Goal: Information Seeking & Learning: Learn about a topic

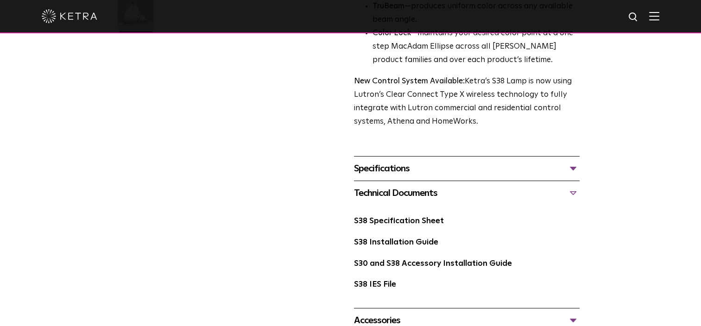
scroll to position [370, 0]
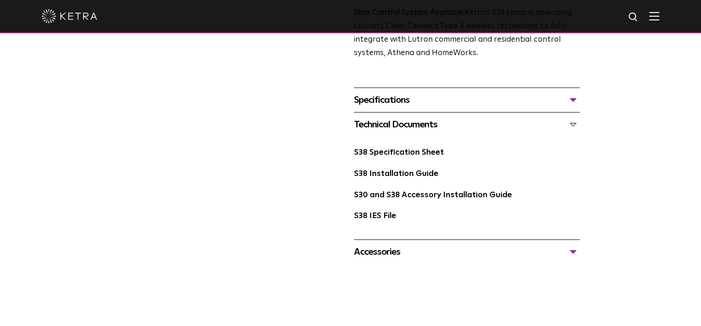
click at [454, 255] on div "Accessories" at bounding box center [466, 251] width 225 height 15
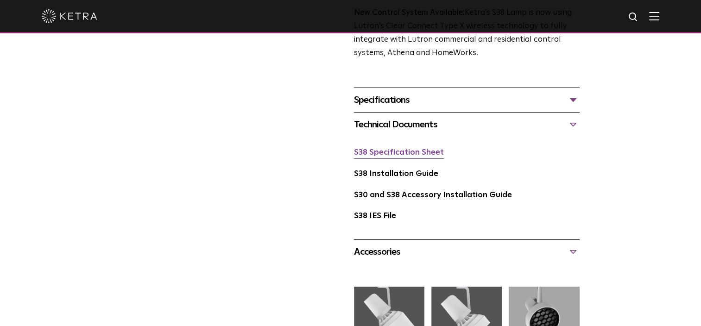
click at [406, 150] on link "S38 Specification Sheet" at bounding box center [399, 153] width 90 height 8
click at [253, 143] on div "S38 Lamp Availability: Commercial & Residential Ketra’s S38 lamp is an all-enco…" at bounding box center [350, 93] width 463 height 793
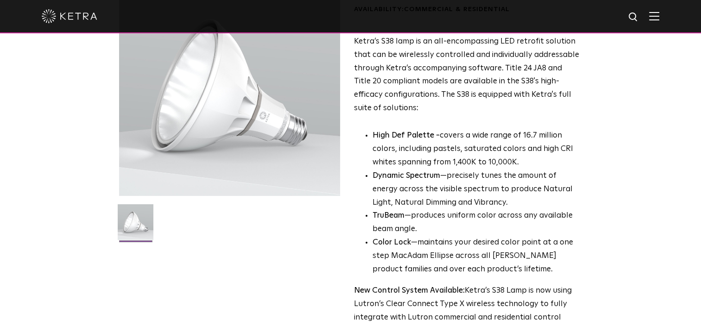
scroll to position [0, 0]
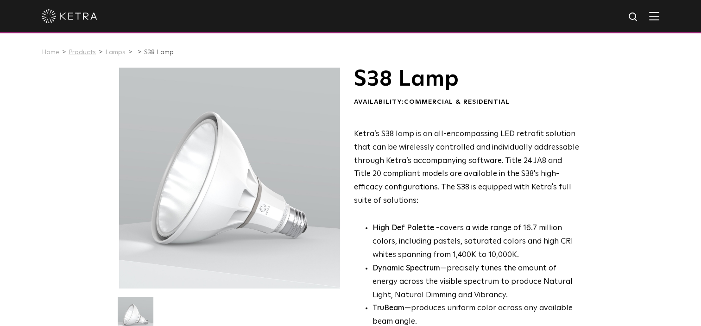
click at [85, 55] on link "Products" at bounding box center [82, 52] width 27 height 6
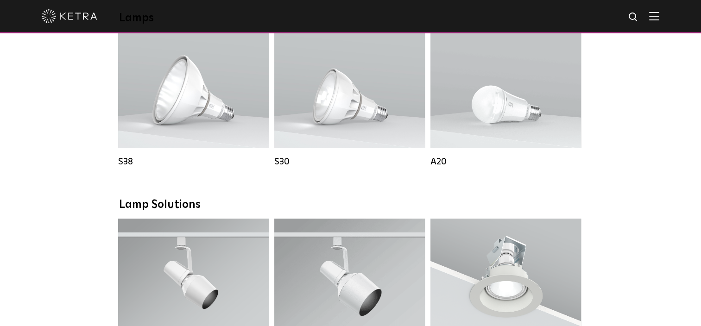
scroll to position [880, 0]
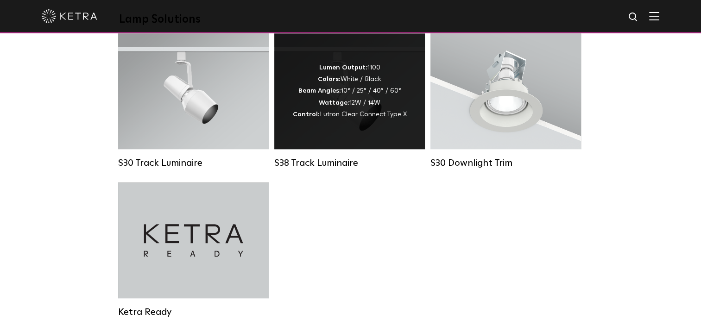
click at [361, 132] on div "Lumen Output: 1100 Colors: White / Black Beam Angles: 10° / 25° / 40° / 60° Wat…" at bounding box center [349, 91] width 150 height 116
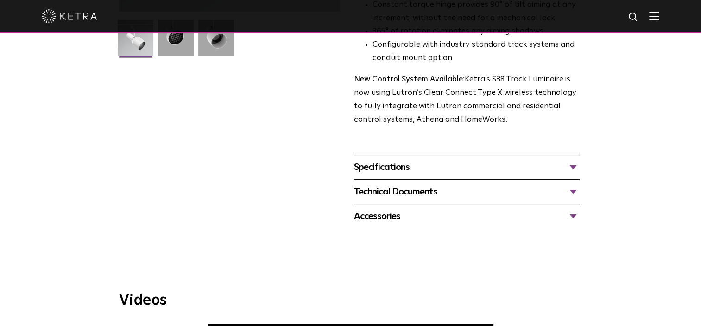
scroll to position [278, 0]
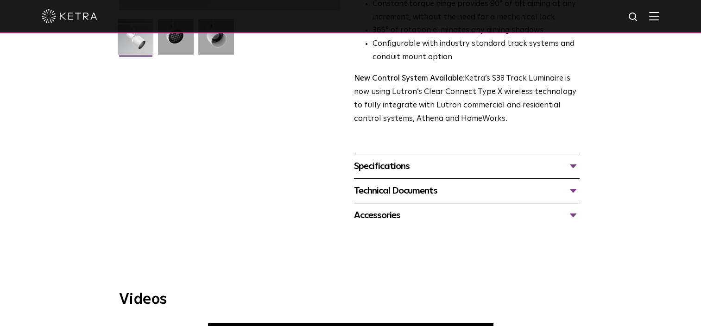
click at [413, 183] on div "Technical Documents" at bounding box center [466, 190] width 225 height 15
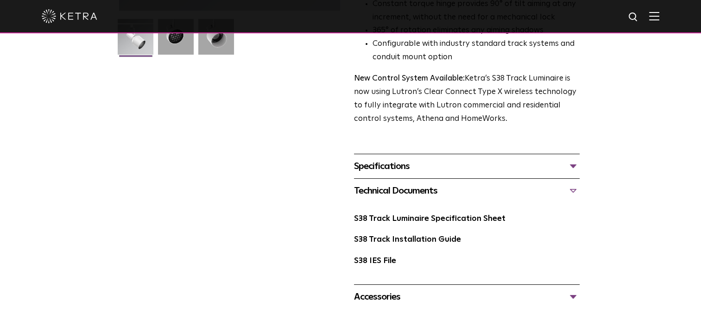
click at [281, 241] on div "S38 Track Luminaire Availability: Commercial & Residential The Track Luminaire …" at bounding box center [350, 50] width 463 height 520
click at [387, 289] on div "Accessories" at bounding box center [466, 296] width 225 height 15
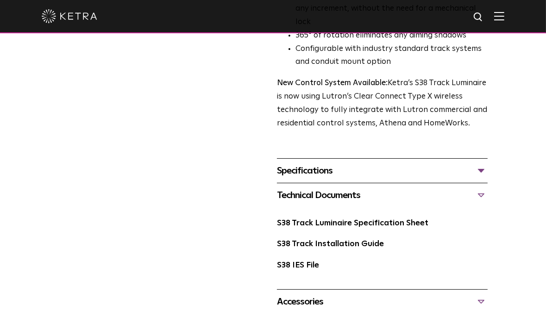
scroll to position [324, 0]
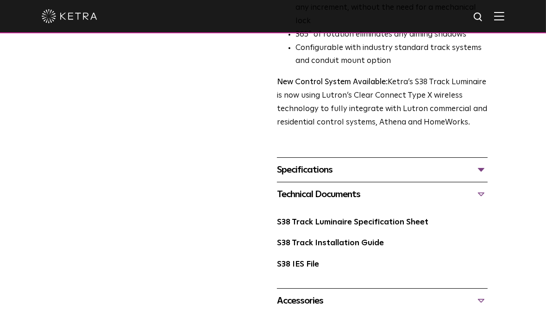
click at [344, 163] on div "Specifications" at bounding box center [382, 170] width 211 height 15
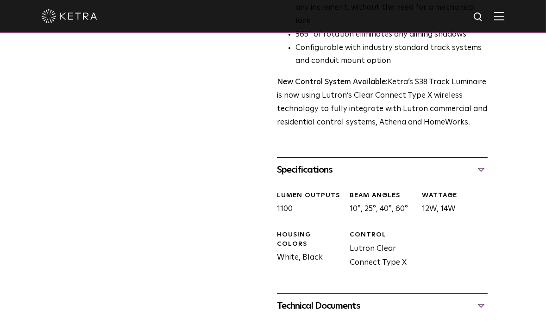
click at [344, 163] on div "Specifications" at bounding box center [382, 170] width 211 height 15
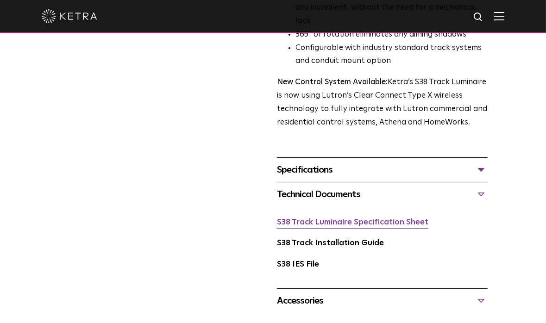
click at [316, 219] on link "S38 Track Luminaire Specification Sheet" at bounding box center [352, 223] width 151 height 8
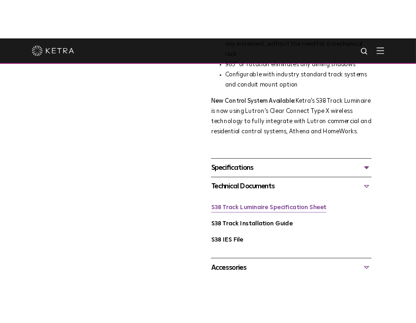
scroll to position [323, 0]
